Goal: Task Accomplishment & Management: Complete application form

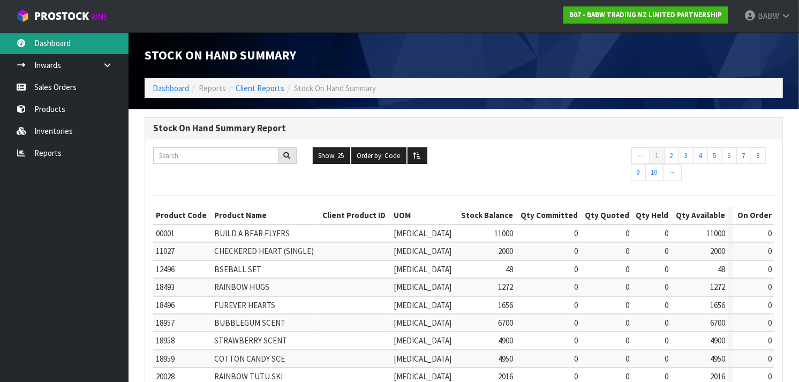
click at [45, 51] on link "Dashboard" at bounding box center [64, 43] width 129 height 22
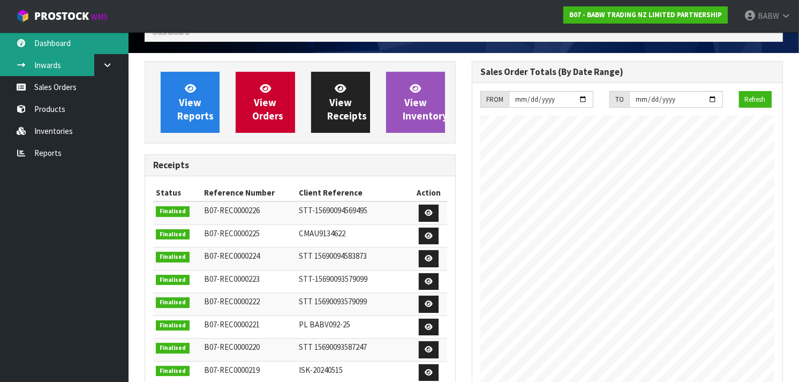
scroll to position [51, 0]
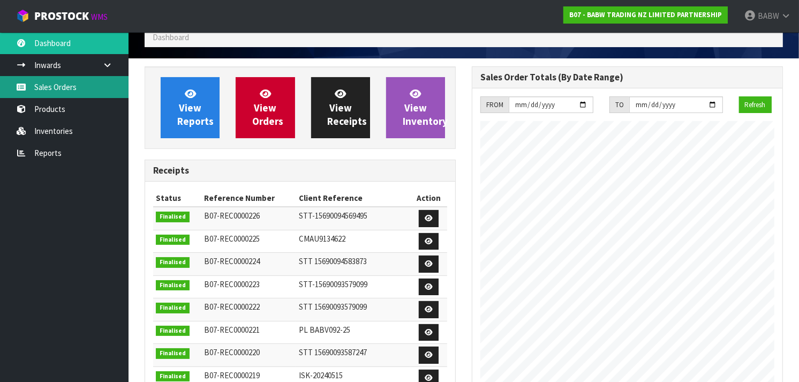
click at [29, 83] on link "Sales Orders" at bounding box center [64, 87] width 129 height 22
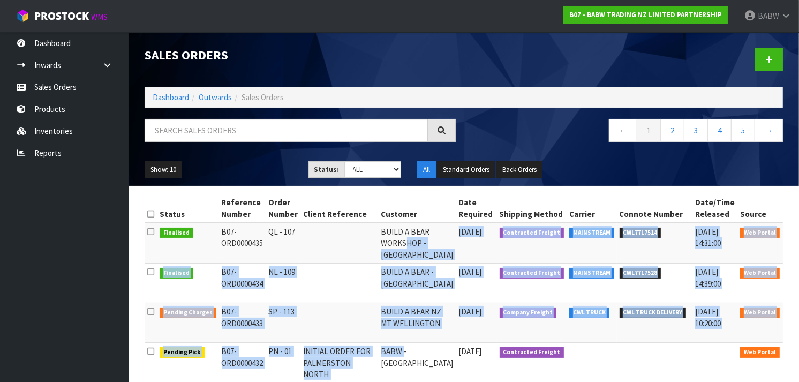
drag, startPoint x: 397, startPoint y: 240, endPoint x: 392, endPoint y: 351, distance: 111.5
click at [392, 351] on td "BABW - [GEOGRAPHIC_DATA]" at bounding box center [418, 363] width 78 height 40
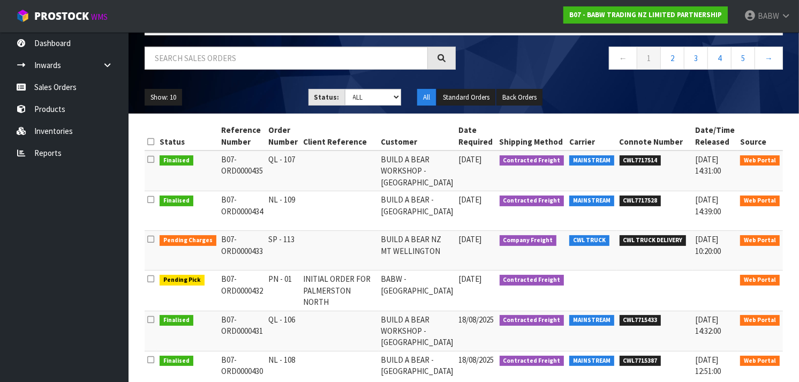
scroll to position [87, 0]
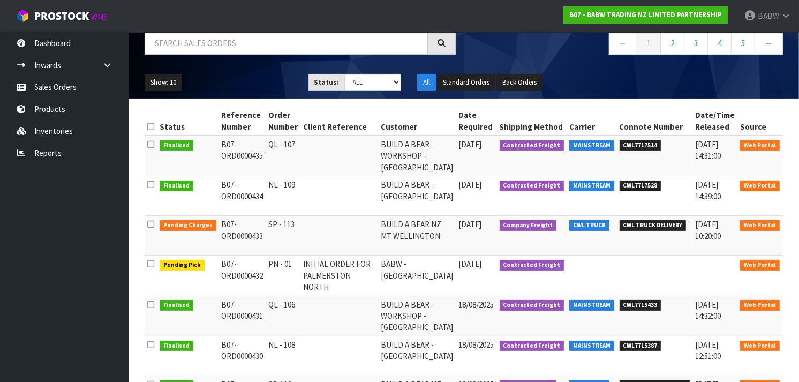
click at [787, 262] on link at bounding box center [797, 266] width 20 height 17
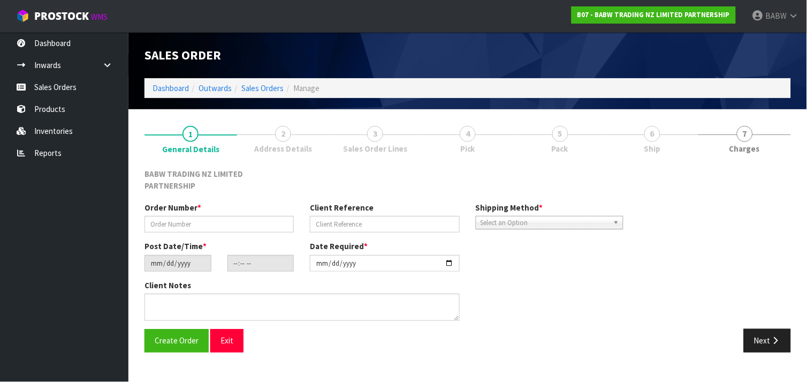
type input "PN - 01"
type input "INITIAL ORDER FOR PALMERSTON NORTH"
type input "[DATE]"
type input "12:31:00.000"
type input "[DATE]"
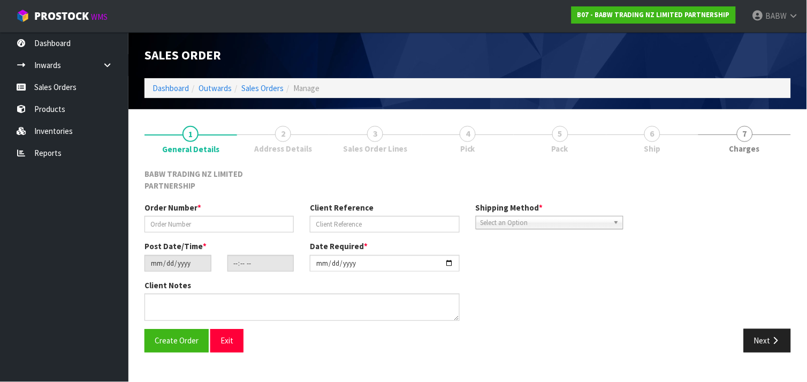
type textarea "THIS NEEDS TO BE DELIVERED [DATE] ALONG WITH THE BOXES FROM [PERSON_NAME]"
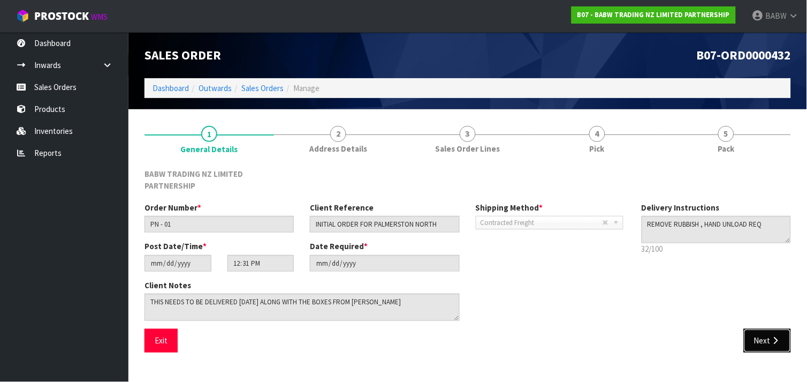
click at [766, 329] on button "Next" at bounding box center [767, 340] width 47 height 23
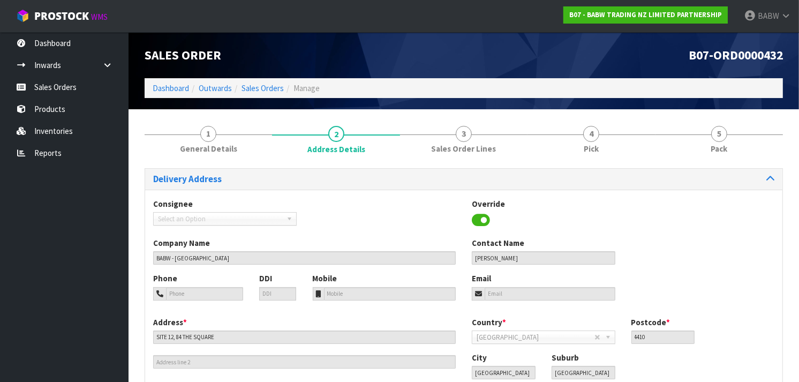
scroll to position [73, 0]
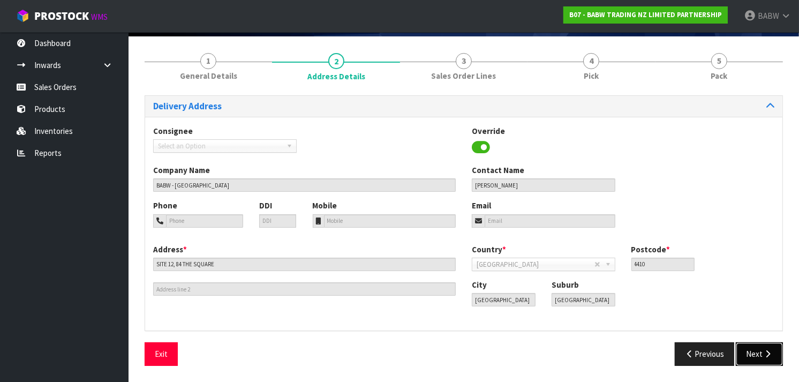
click at [757, 351] on button "Next" at bounding box center [759, 353] width 47 height 23
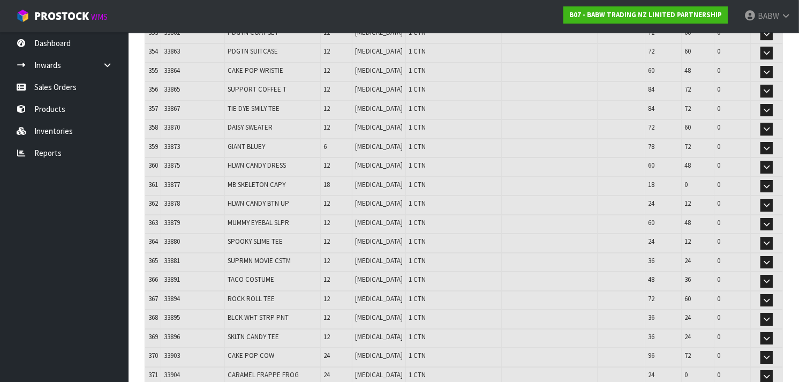
scroll to position [6941, 0]
drag, startPoint x: 618, startPoint y: 186, endPoint x: 618, endPoint y: 278, distance: 92.1
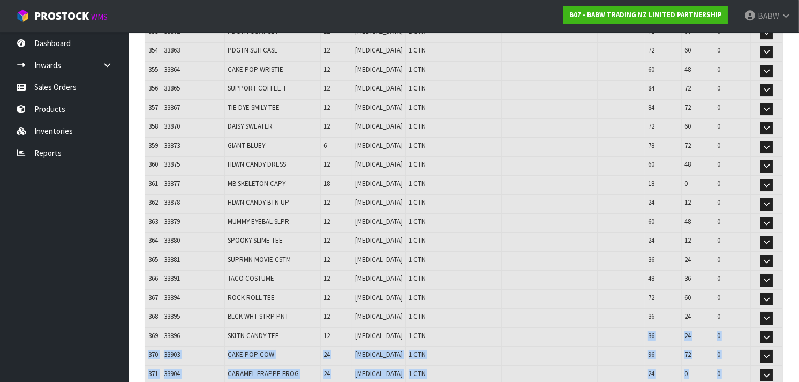
drag, startPoint x: 618, startPoint y: 278, endPoint x: 608, endPoint y: 132, distance: 147.1
click at [608, 308] on td at bounding box center [621, 317] width 48 height 19
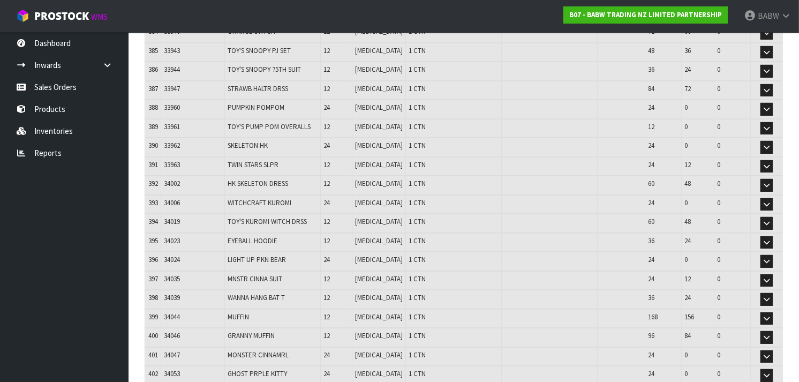
scroll to position [7632, 0]
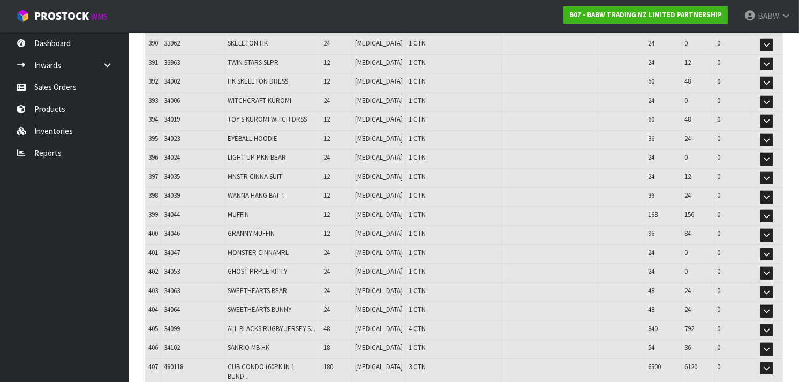
drag, startPoint x: 623, startPoint y: 261, endPoint x: 647, endPoint y: 266, distance: 24.6
drag, startPoint x: 647, startPoint y: 266, endPoint x: 649, endPoint y: 242, distance: 23.7
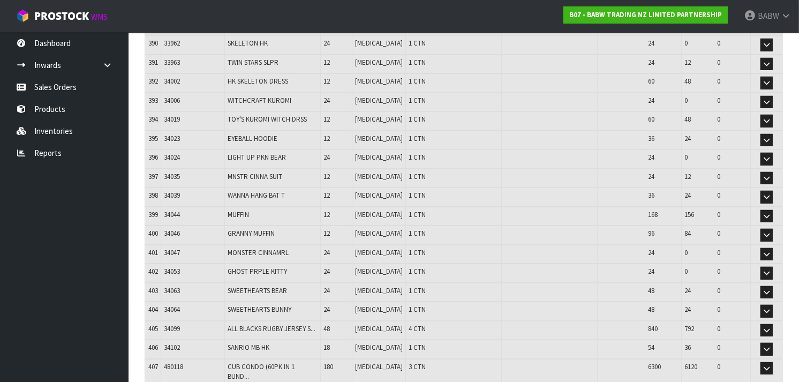
drag, startPoint x: 650, startPoint y: 246, endPoint x: 665, endPoint y: 269, distance: 27.8
drag, startPoint x: 665, startPoint y: 269, endPoint x: 650, endPoint y: 177, distance: 93.9
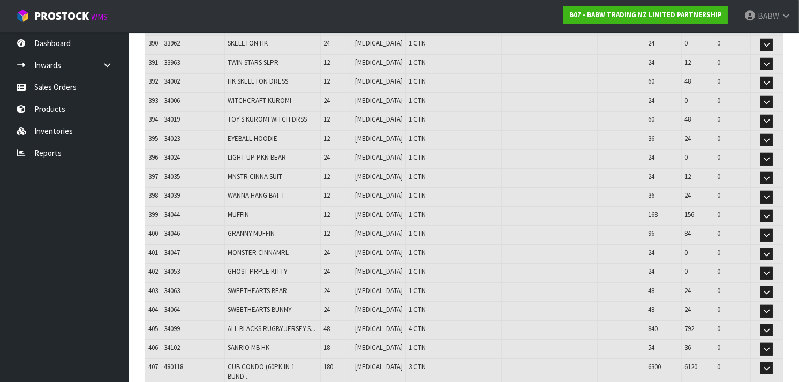
drag, startPoint x: 650, startPoint y: 177, endPoint x: 609, endPoint y: 269, distance: 100.7
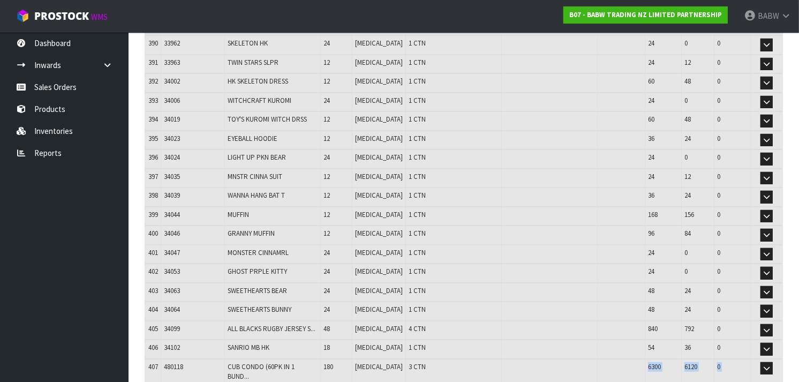
drag, startPoint x: 609, startPoint y: 269, endPoint x: 597, endPoint y: 158, distance: 110.9
click at [597, 359] on td at bounding box center [621, 372] width 48 height 26
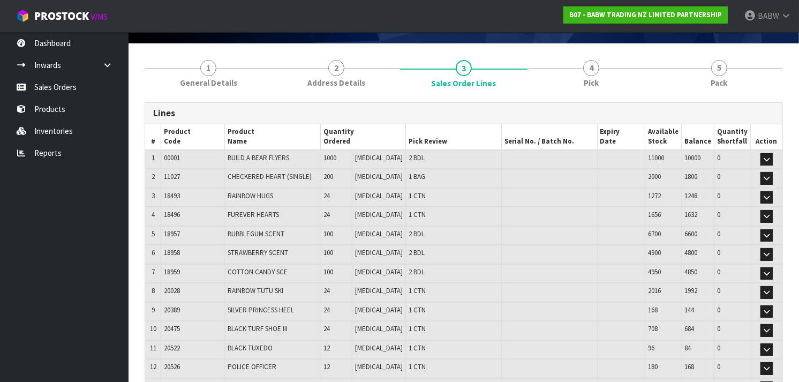
scroll to position [70, 0]
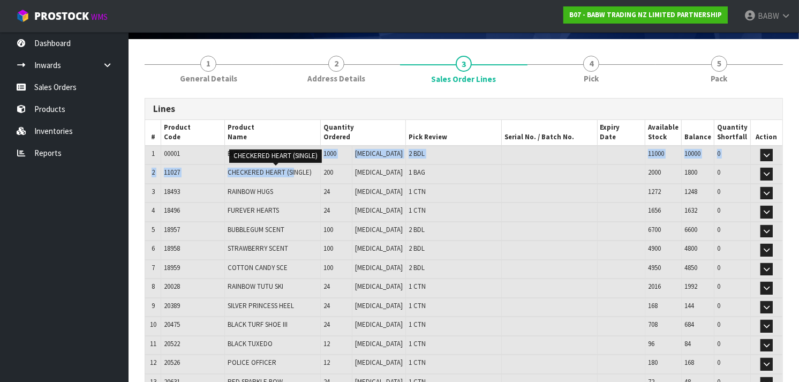
drag, startPoint x: 300, startPoint y: 157, endPoint x: 301, endPoint y: 170, distance: 12.9
click at [301, 170] on span "CHECKERED HEART (SINGLE)" at bounding box center [270, 172] width 84 height 9
drag, startPoint x: 301, startPoint y: 170, endPoint x: 329, endPoint y: 153, distance: 32.7
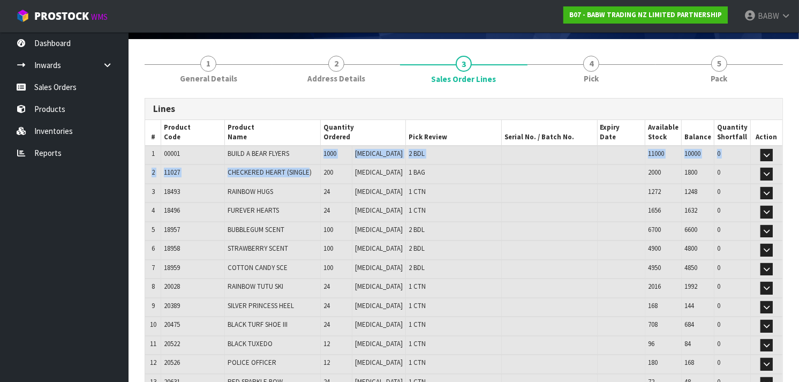
click at [321, 153] on td "BUILD A BEAR FLYERS" at bounding box center [273, 155] width 96 height 19
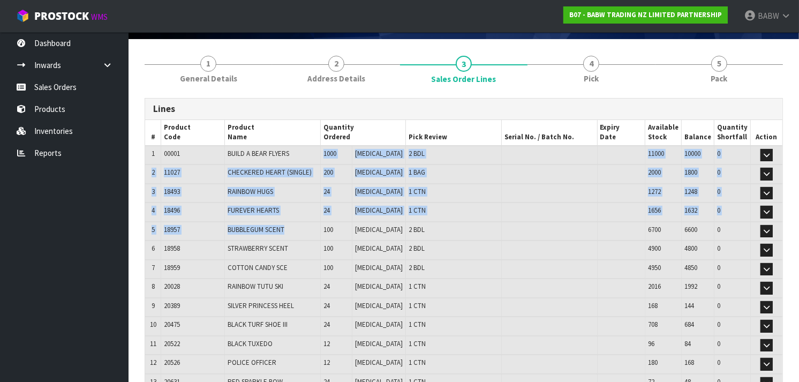
drag, startPoint x: 329, startPoint y: 153, endPoint x: 324, endPoint y: 224, distance: 70.8
click at [321, 224] on td "BUBBLEGUM SCENT" at bounding box center [273, 231] width 96 height 19
drag, startPoint x: 324, startPoint y: 224, endPoint x: 323, endPoint y: 152, distance: 72.3
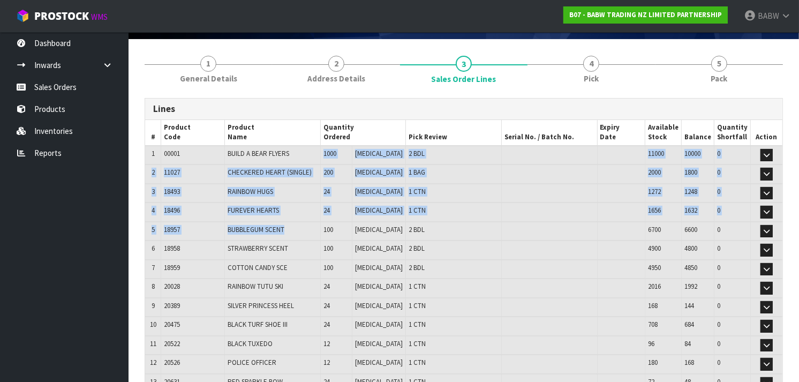
click at [321, 152] on td "BUILD A BEAR FLYERS" at bounding box center [273, 155] width 96 height 19
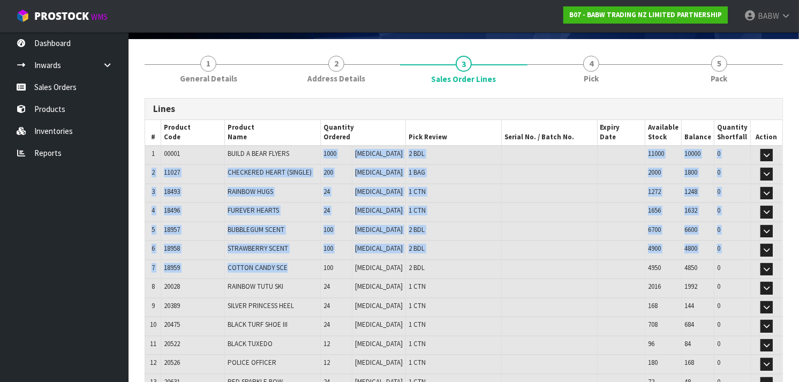
drag, startPoint x: 323, startPoint y: 152, endPoint x: 318, endPoint y: 267, distance: 115.3
click at [318, 267] on td "COTTON CANDY SCE" at bounding box center [273, 269] width 96 height 19
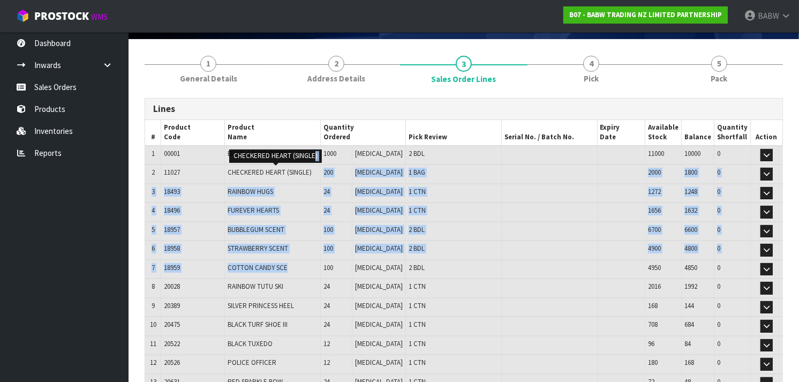
drag, startPoint x: 318, startPoint y: 267, endPoint x: 315, endPoint y: 163, distance: 103.4
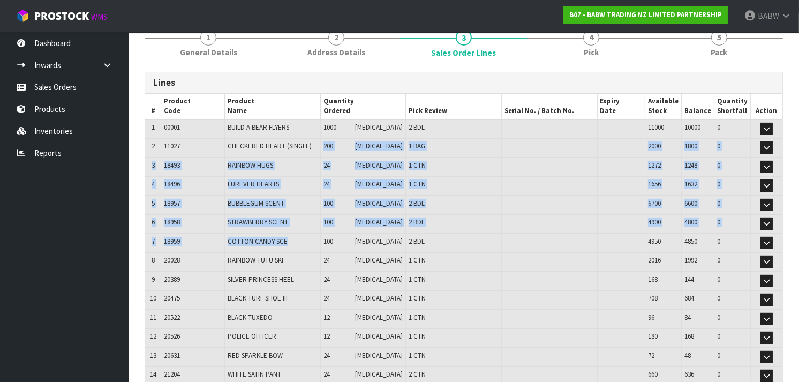
scroll to position [108, 0]
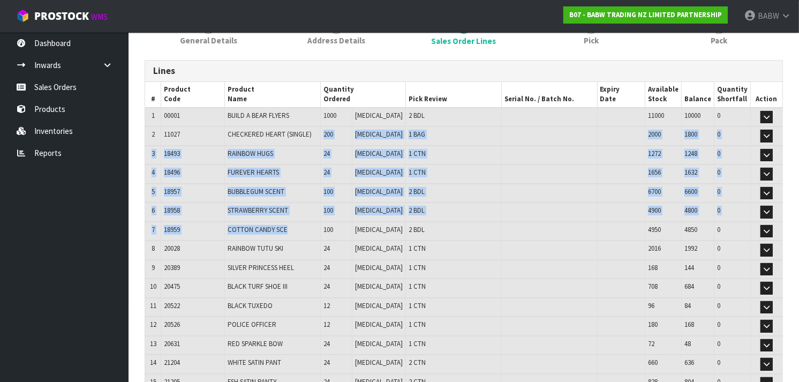
click at [315, 164] on td "FUREVER HEARTS" at bounding box center [273, 173] width 96 height 19
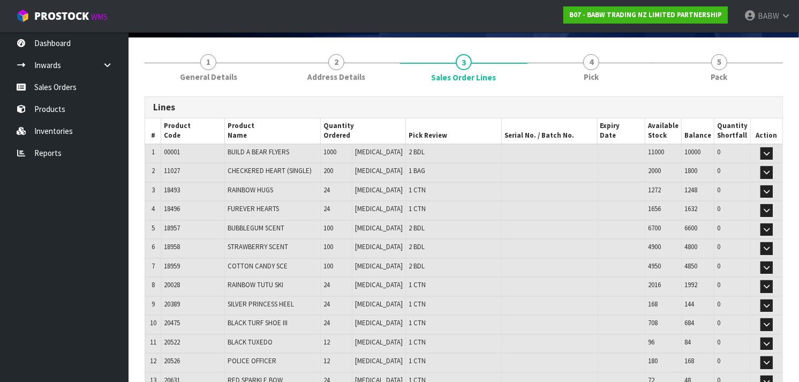
scroll to position [0, 0]
